Goal: Check status

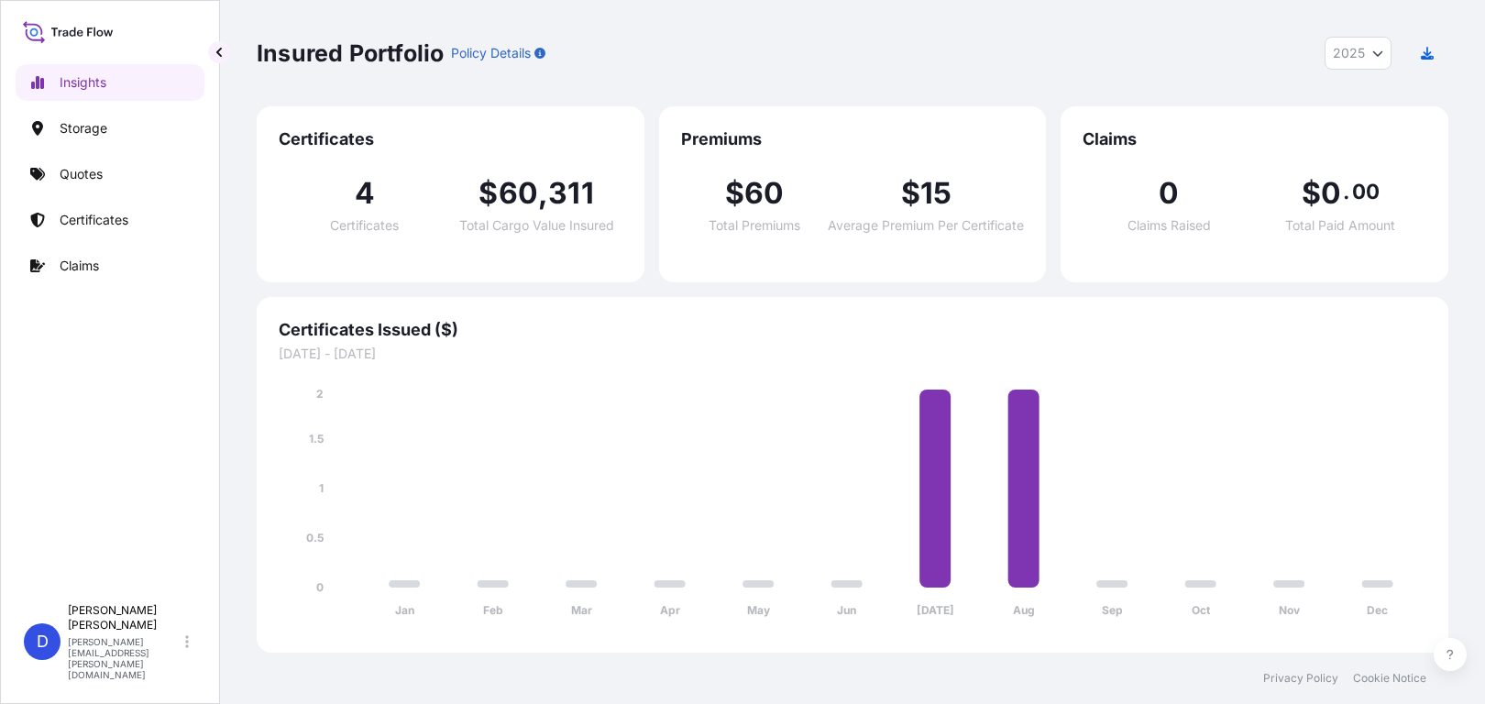
select select "2025"
click at [106, 179] on link "Quotes" at bounding box center [110, 174] width 189 height 37
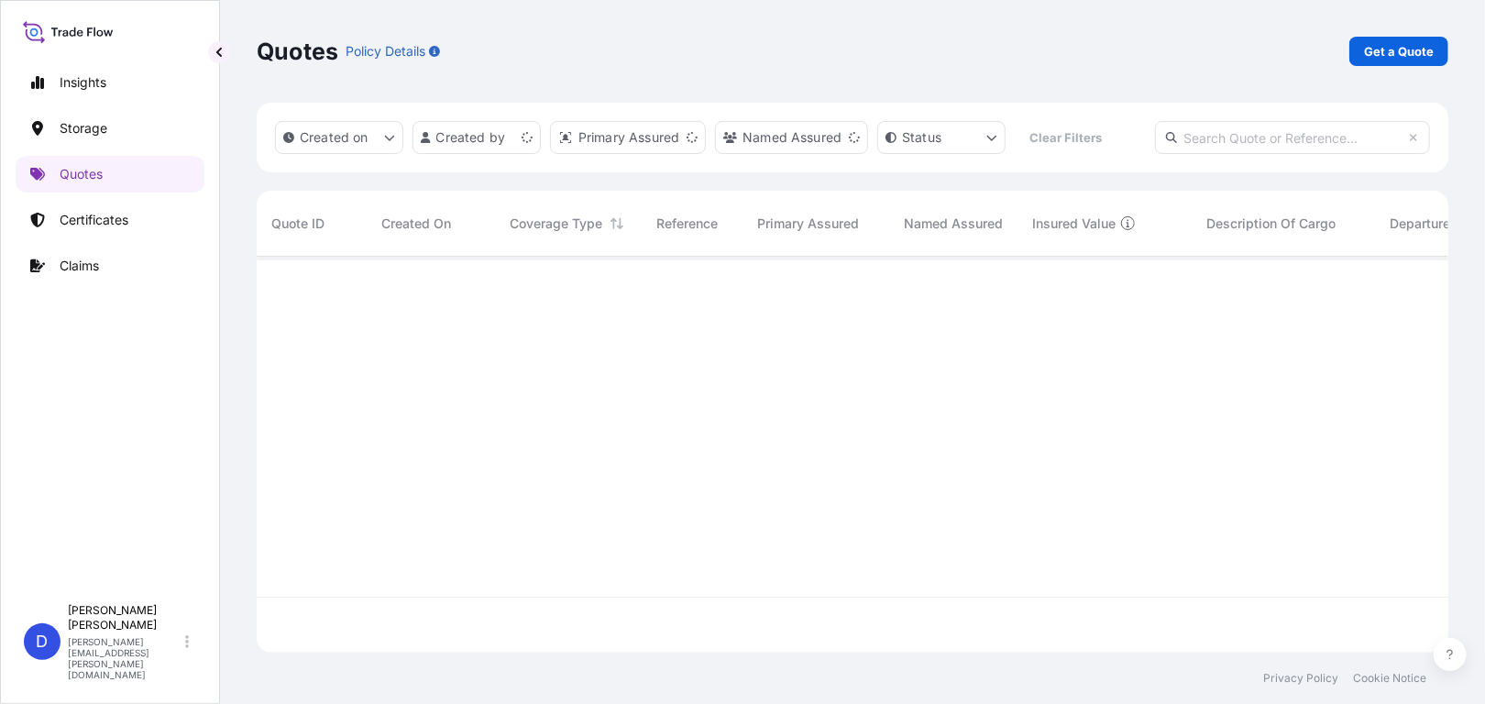
scroll to position [392, 1178]
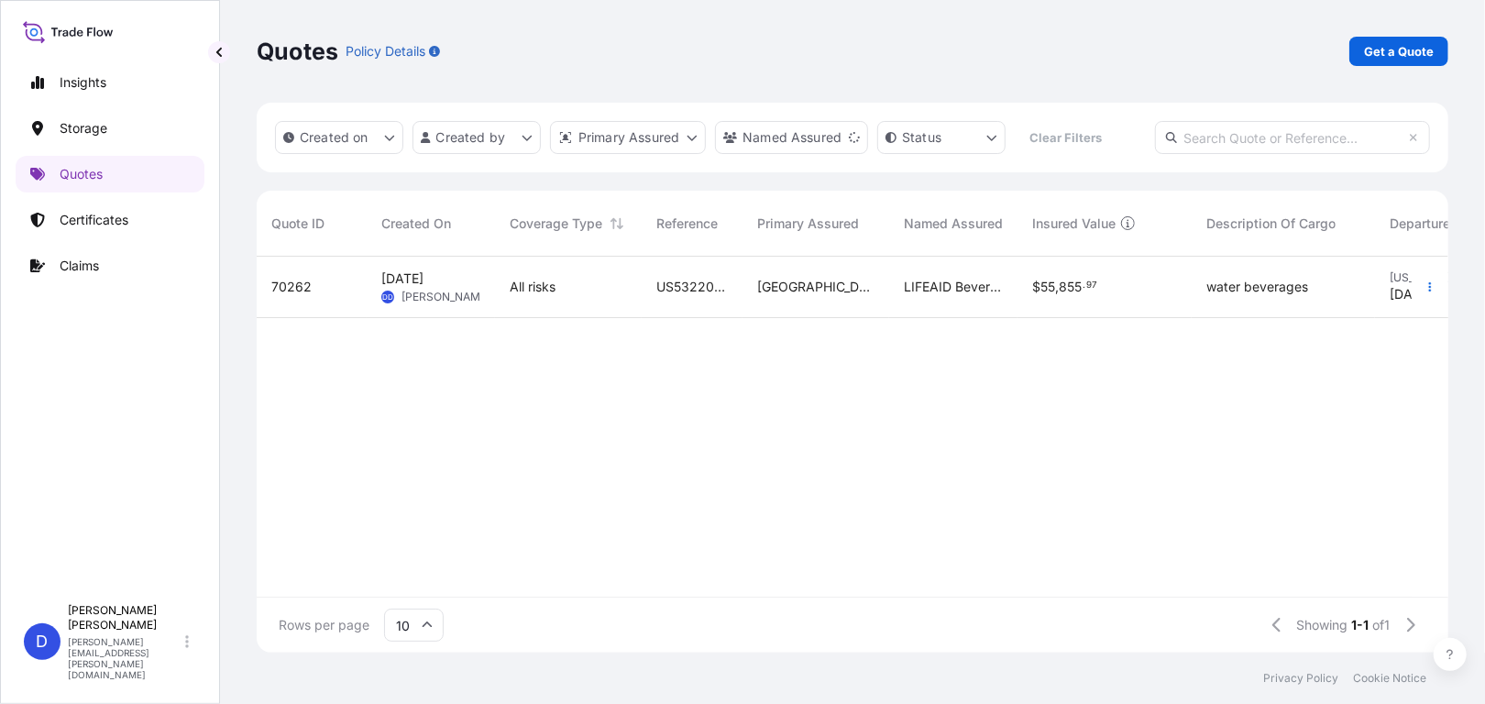
click at [306, 289] on span "70262" at bounding box center [291, 287] width 40 height 18
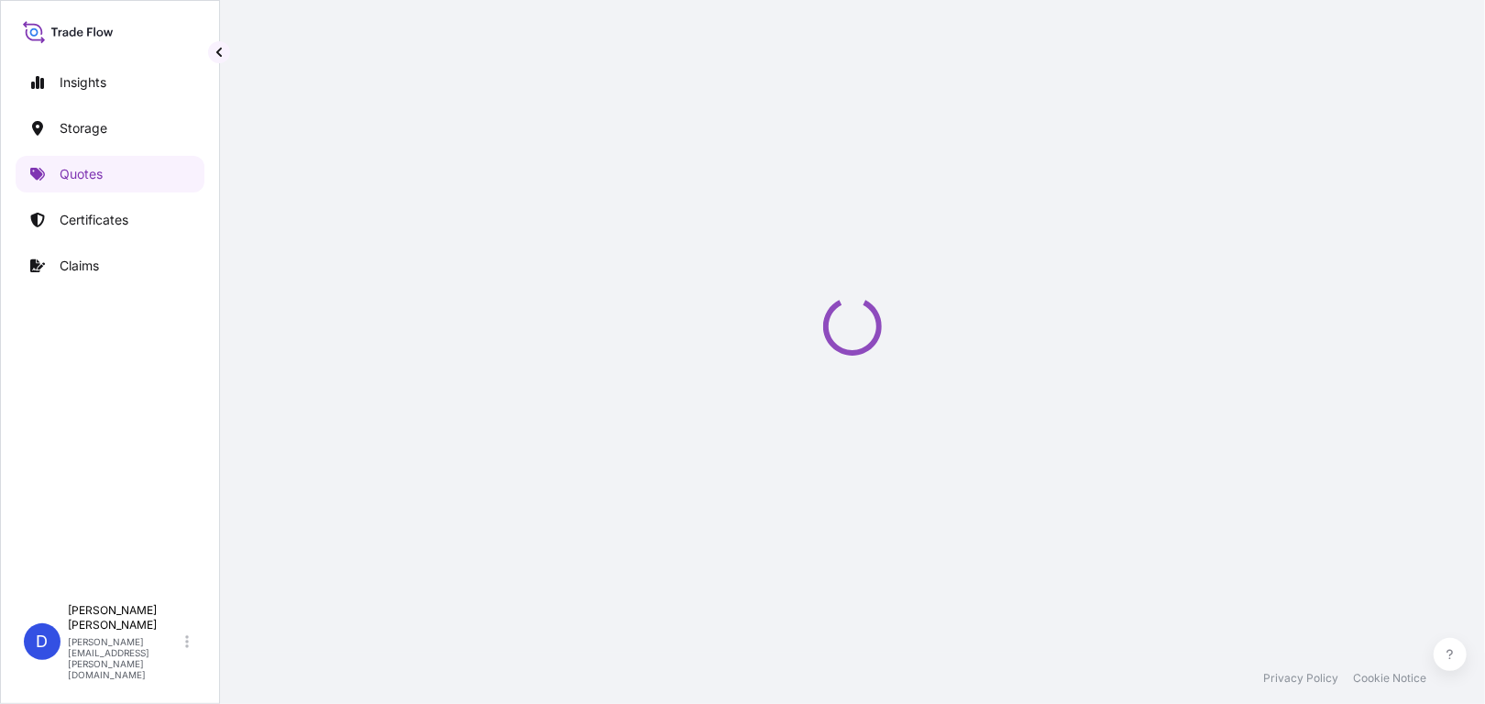
select select "Road / [GEOGRAPHIC_DATA]"
select select "Water"
select select "Road / [GEOGRAPHIC_DATA]"
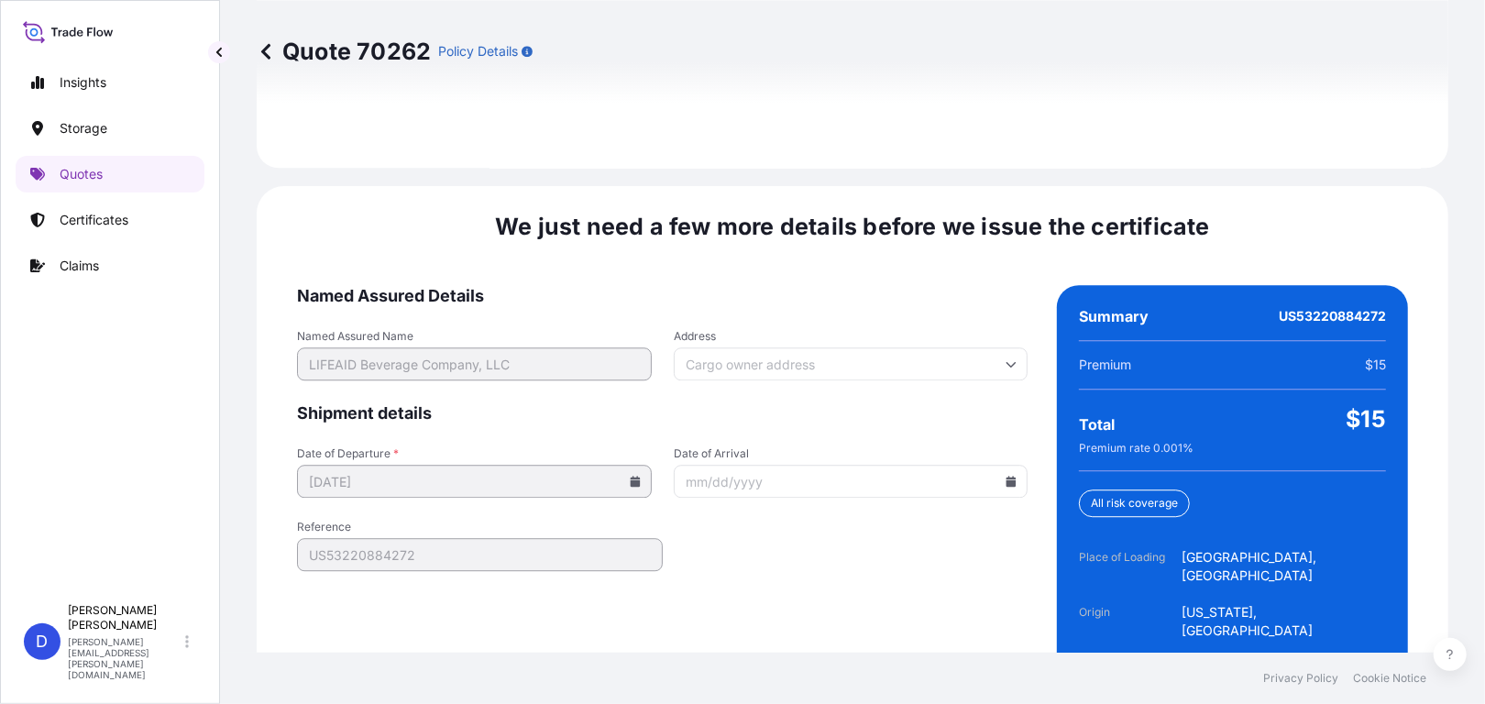
scroll to position [2930, 0]
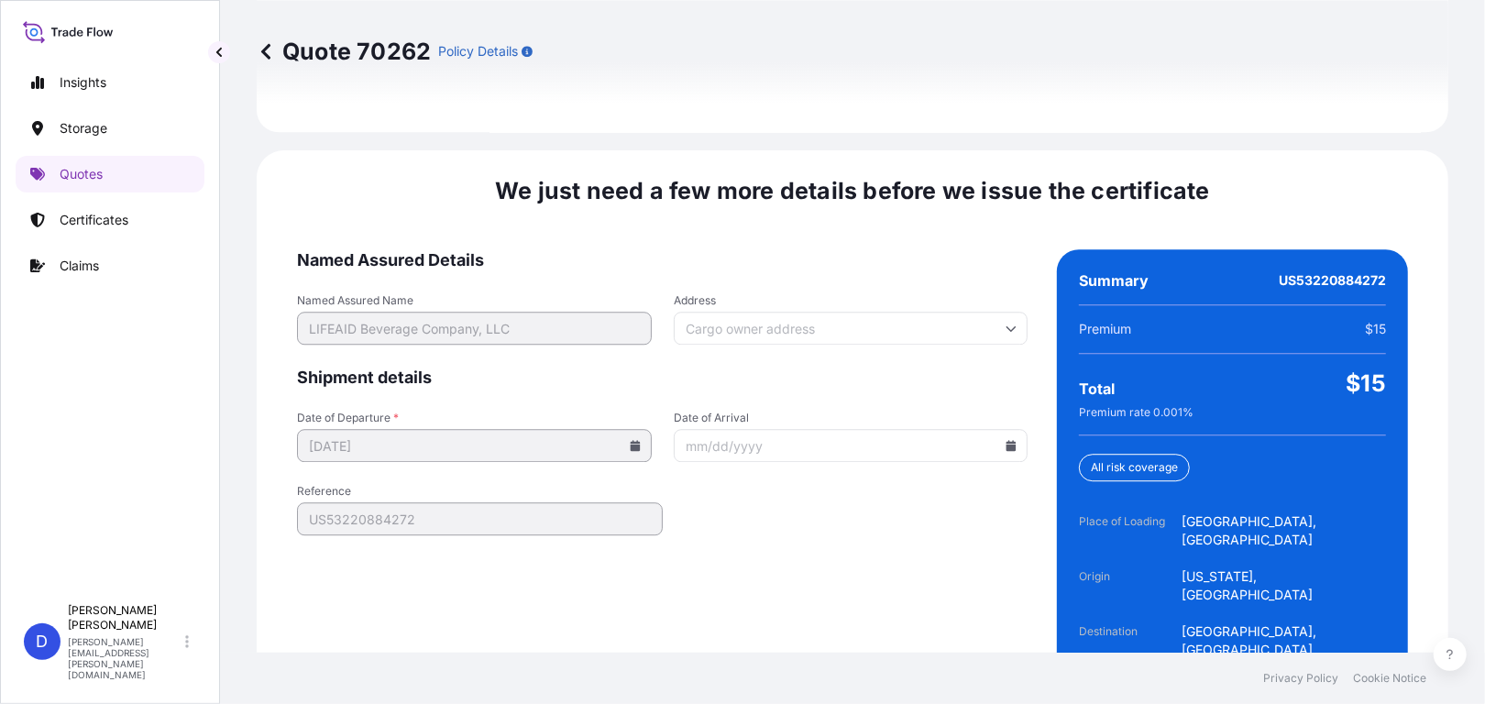
click at [633, 367] on span "Shipment details" at bounding box center [662, 378] width 731 height 22
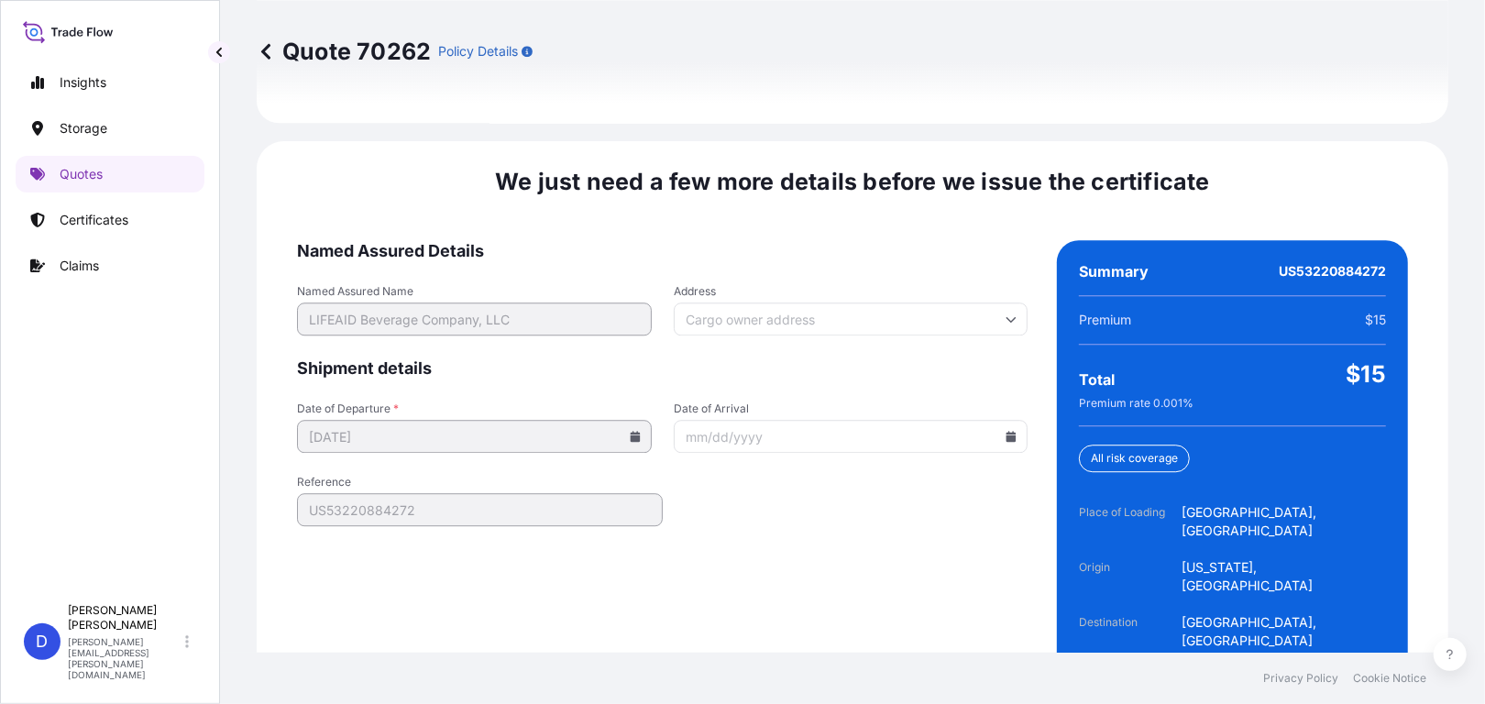
scroll to position [2943, 0]
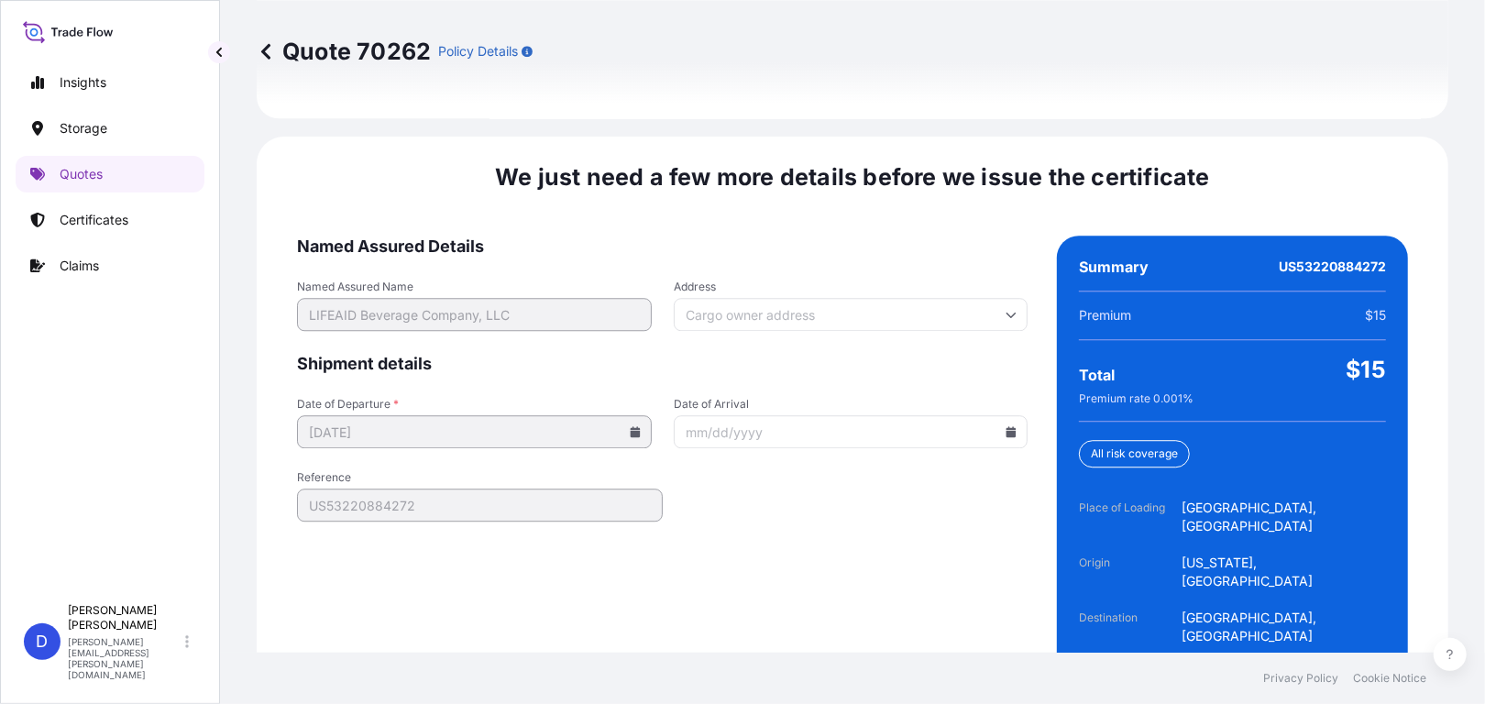
click at [832, 415] on input "Date of Arrival" at bounding box center [851, 431] width 355 height 33
click at [837, 415] on input "Date of Arrival" at bounding box center [851, 431] width 355 height 33
click at [1007, 426] on icon at bounding box center [1012, 431] width 10 height 11
click at [753, 411] on icon at bounding box center [750, 416] width 6 height 10
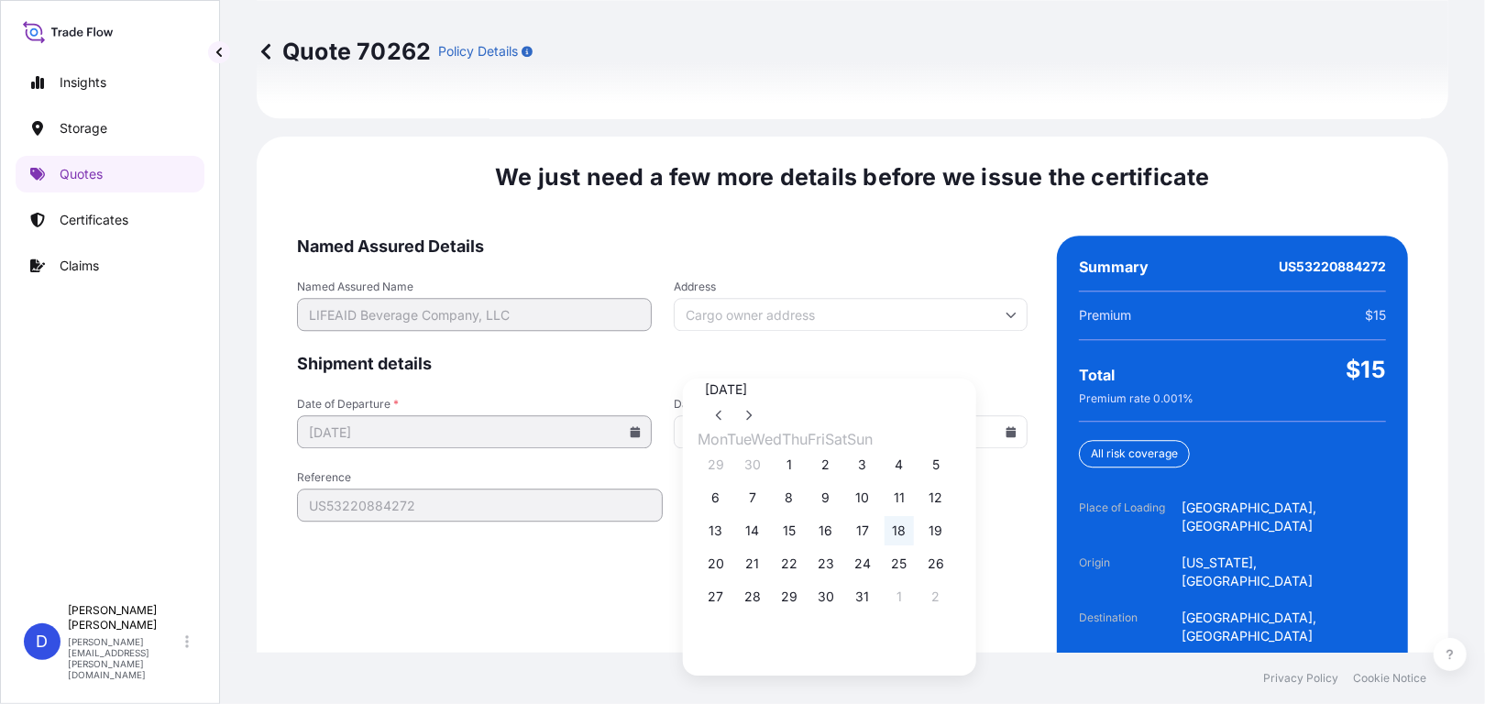
click at [914, 546] on button "18" at bounding box center [899, 530] width 29 height 29
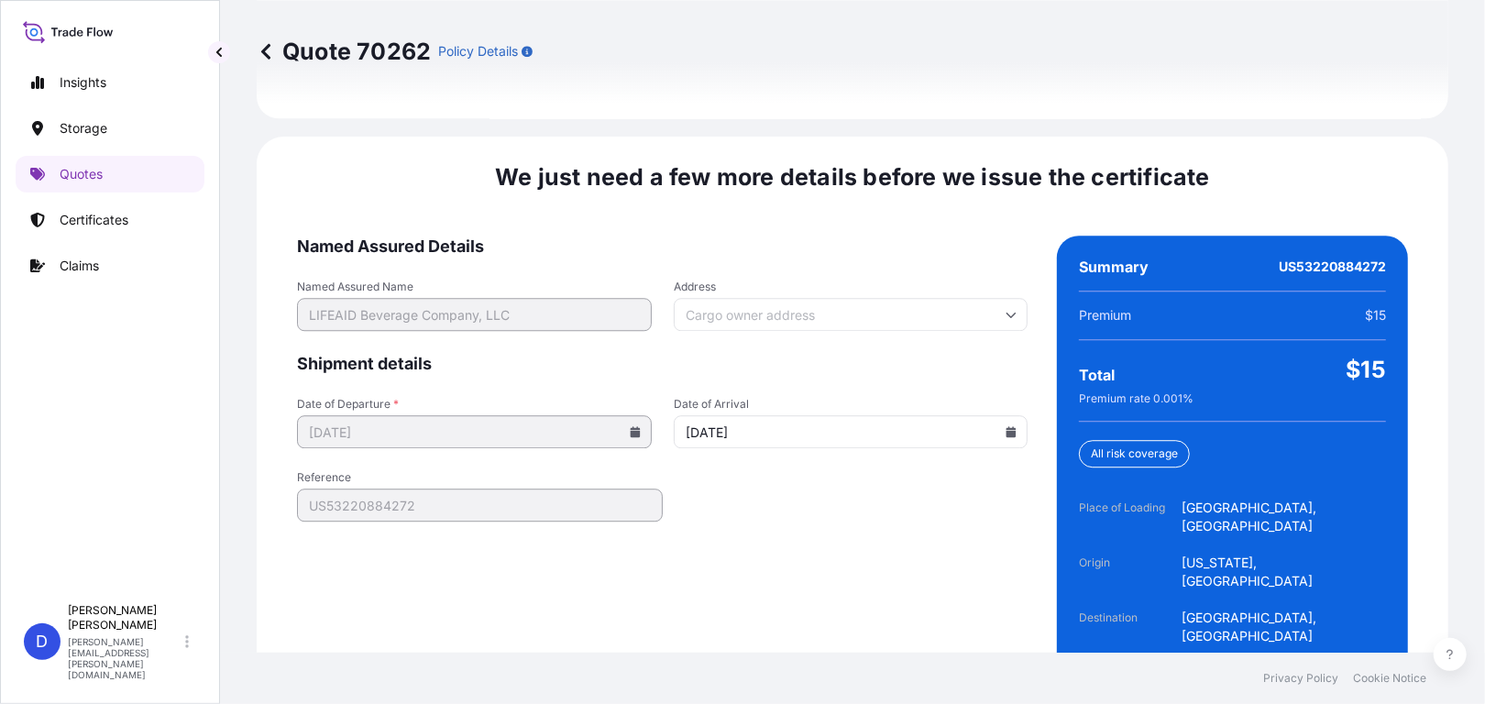
click at [1010, 415] on input "[DATE]" at bounding box center [851, 431] width 355 height 33
click at [1007, 426] on icon at bounding box center [1012, 431] width 10 height 11
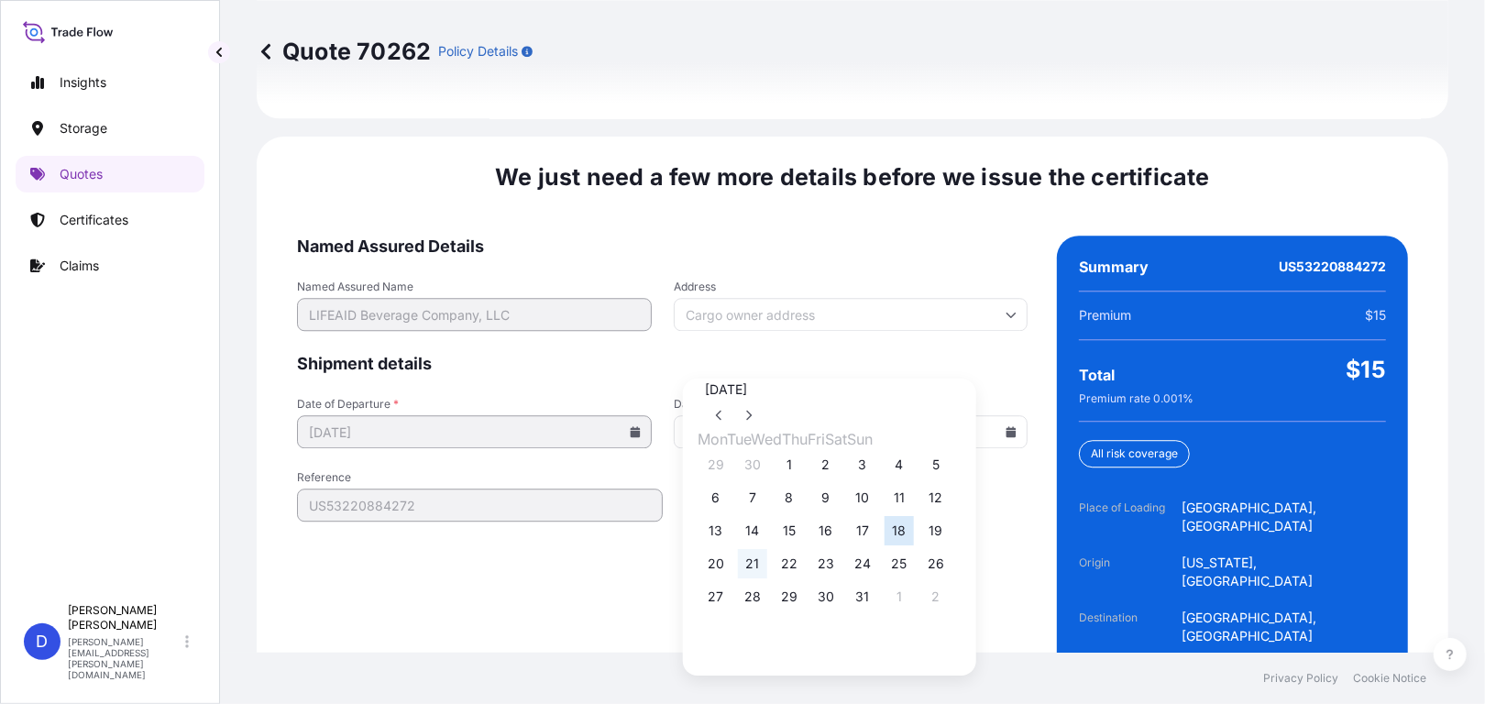
click at [760, 579] on button "21" at bounding box center [752, 563] width 29 height 29
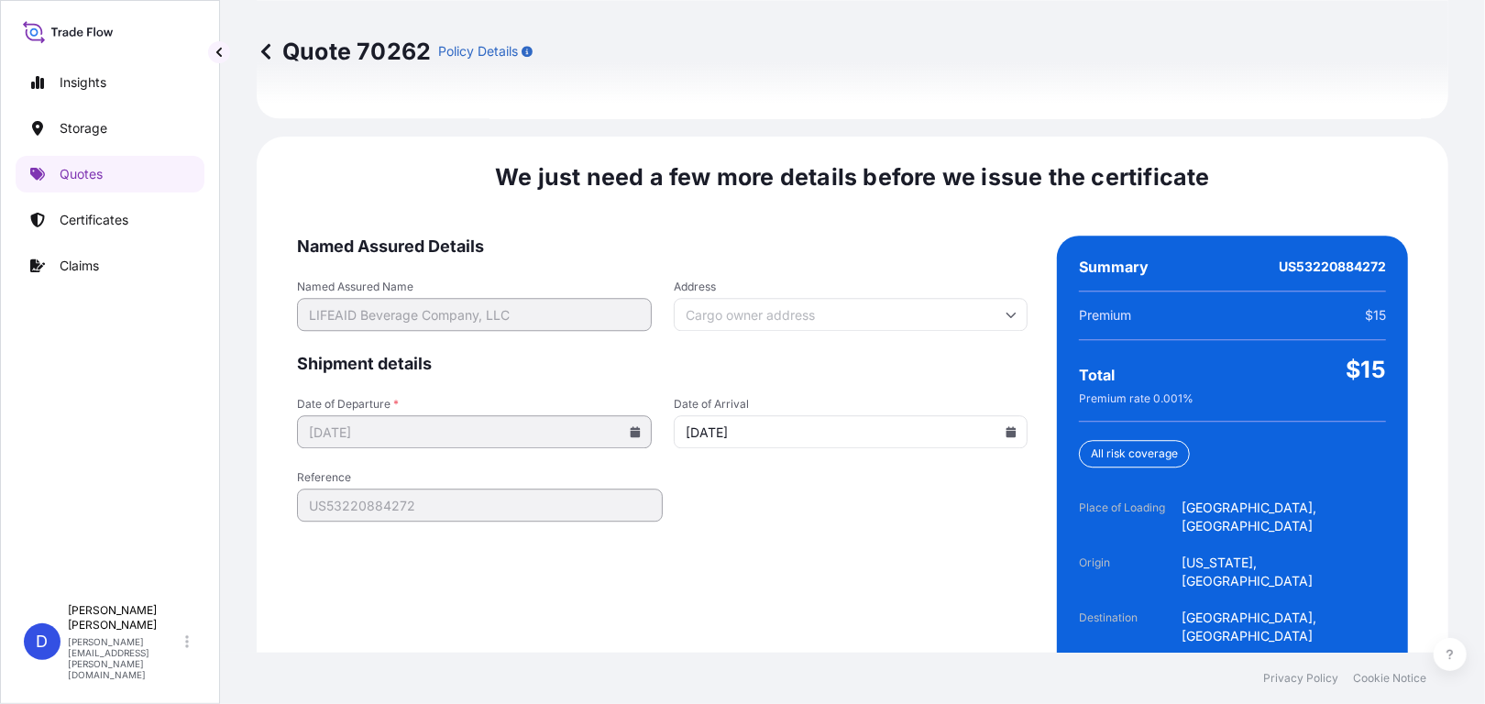
type input "[DATE]"
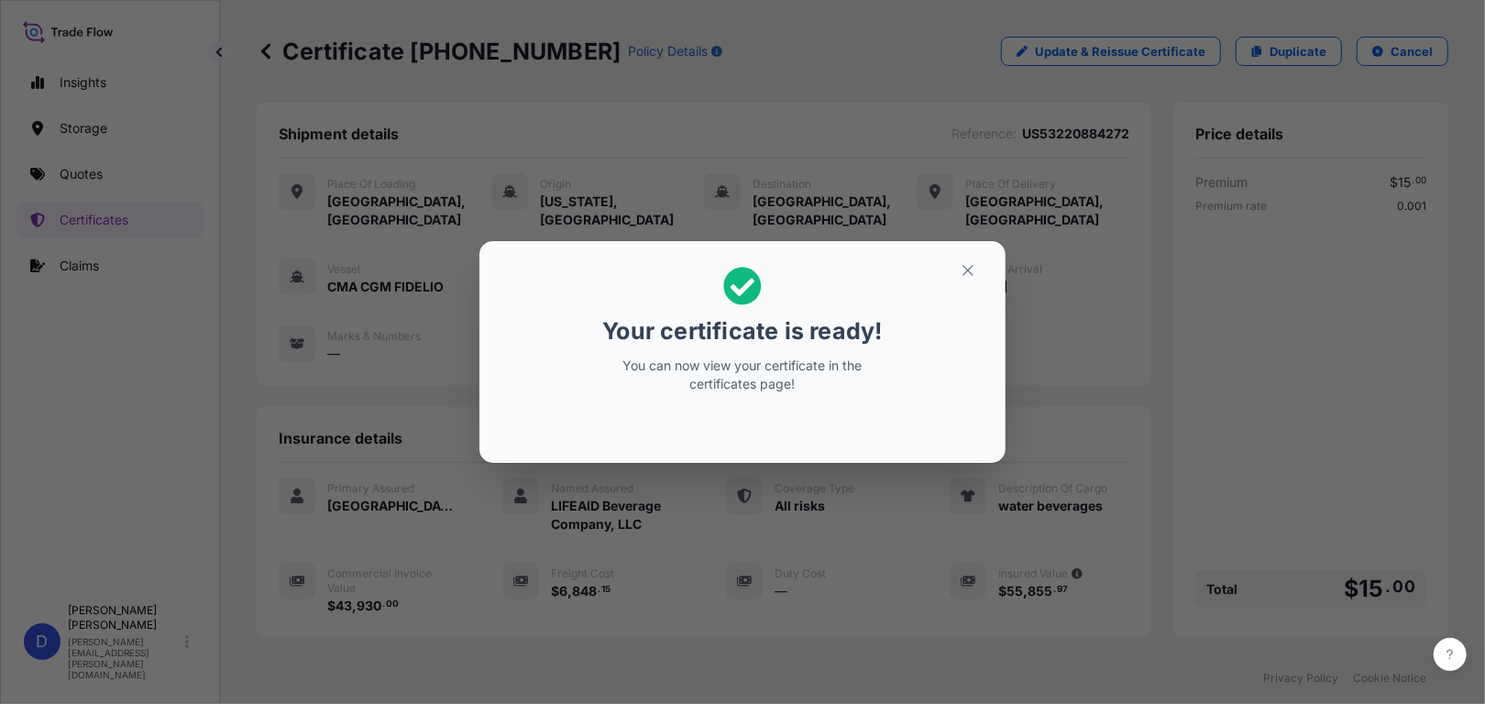
click at [153, 281] on div "Your certificate is ready! You can now view your certificate in the certificate…" at bounding box center [742, 352] width 1485 height 704
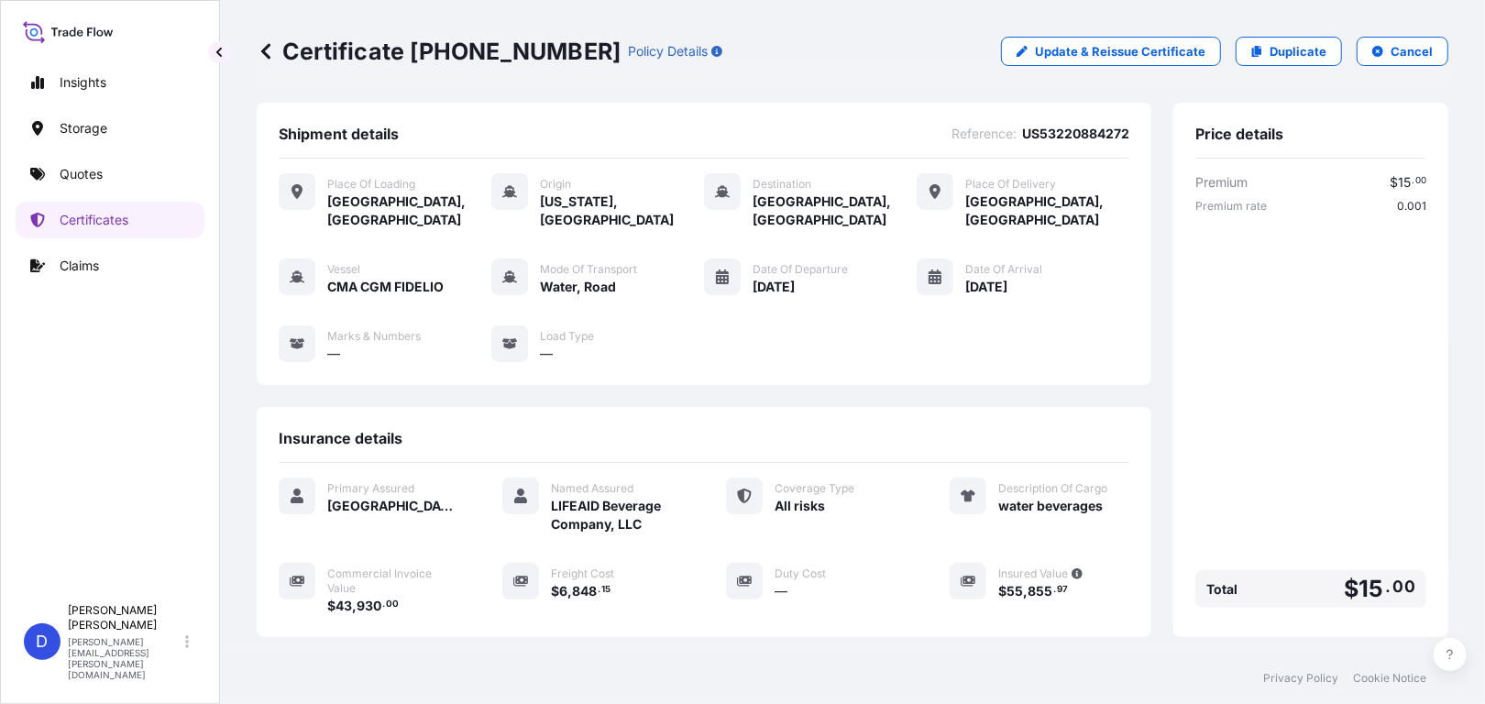
click at [60, 192] on link "Quotes" at bounding box center [110, 174] width 189 height 37
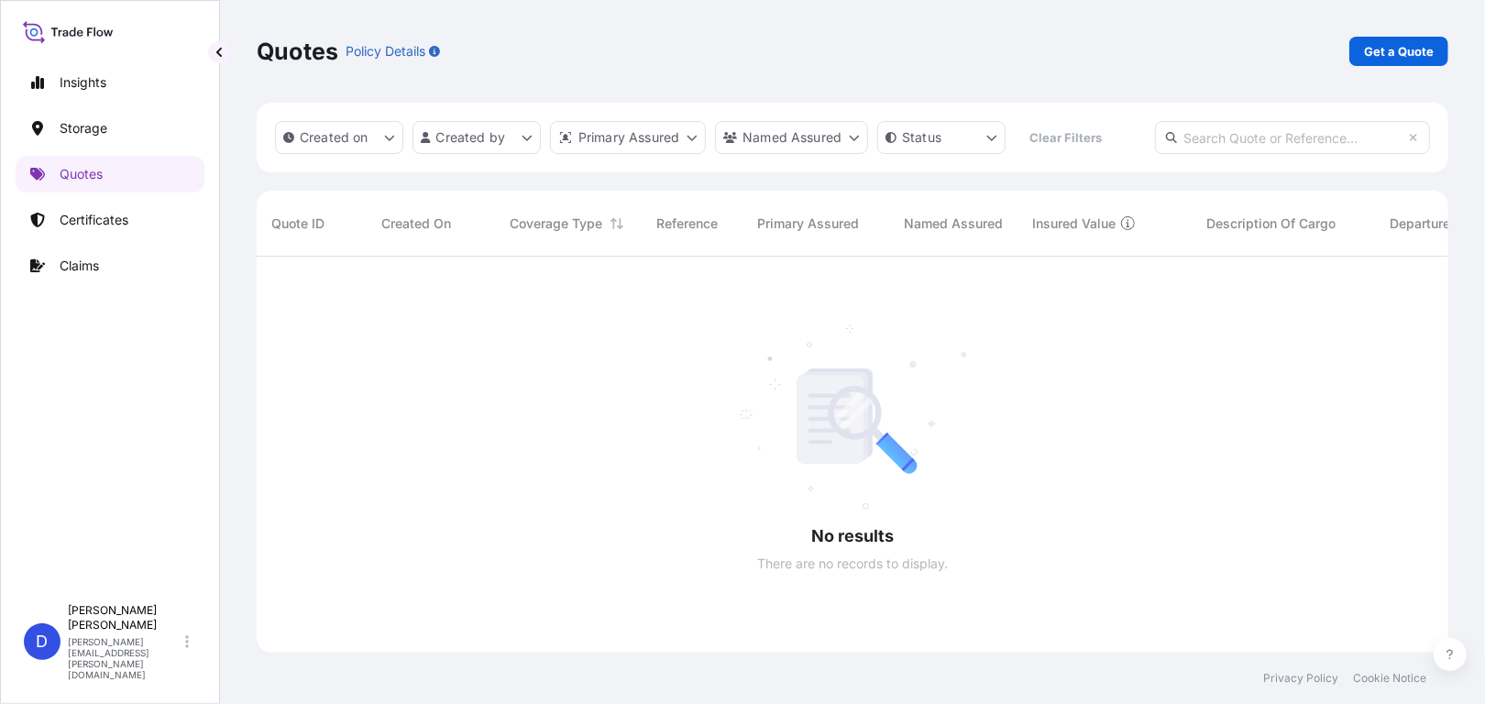
scroll to position [447, 1178]
